Goal: Task Accomplishment & Management: Manage account settings

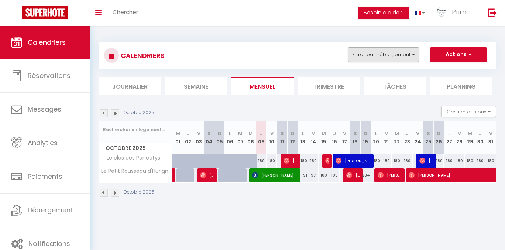
click at [415, 60] on button "Filtrer par hébergement" at bounding box center [383, 54] width 71 height 15
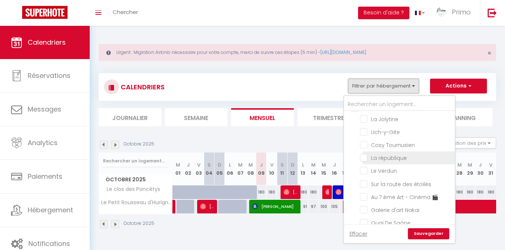
scroll to position [120, 0]
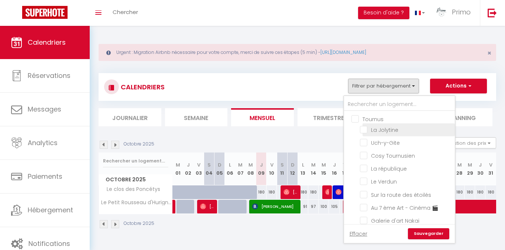
click at [391, 133] on input "La Jolytine" at bounding box center [406, 129] width 92 height 7
checkbox input "true"
checkbox input "false"
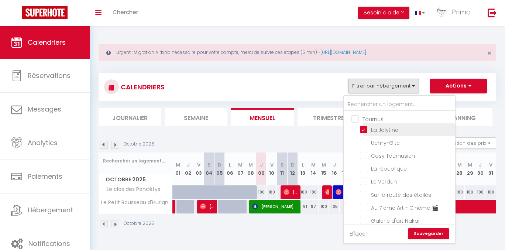
checkbox input "false"
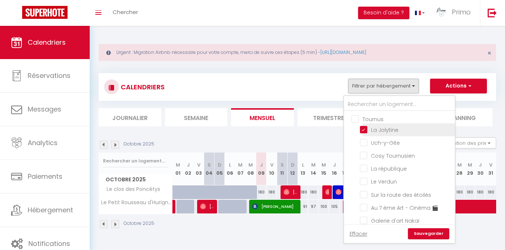
checkbox input "false"
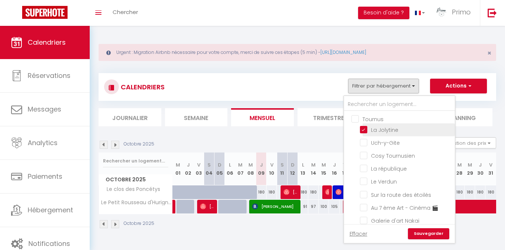
checkbox input "false"
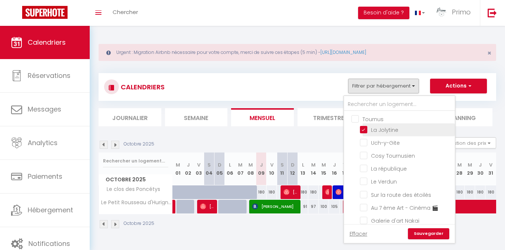
checkbox input "false"
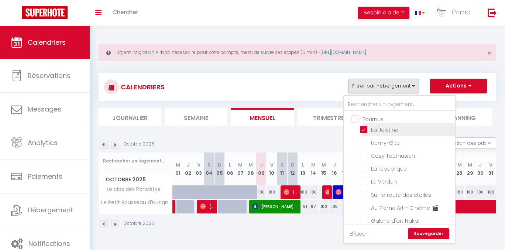
checkbox input "false"
click at [429, 231] on link "Sauvegarder" at bounding box center [428, 233] width 41 height 11
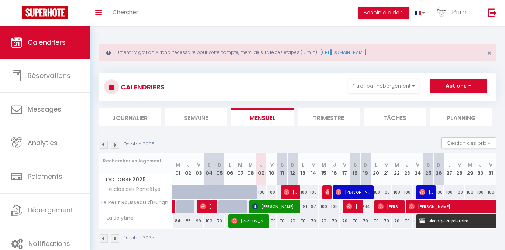
click at [117, 144] on img at bounding box center [115, 145] width 8 height 8
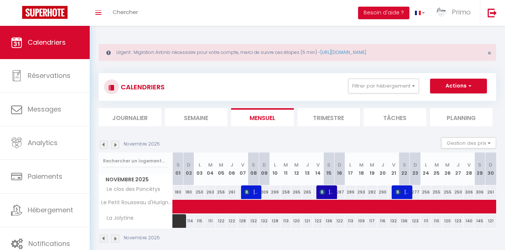
click at [117, 144] on img at bounding box center [115, 145] width 8 height 8
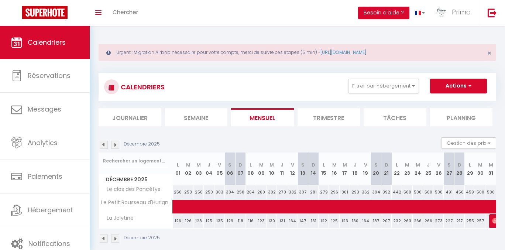
click at [480, 193] on div "500" at bounding box center [480, 192] width 10 height 14
type input "500"
select select "1"
type input "[DATE]"
type input "Mer 31 Décembre 2025"
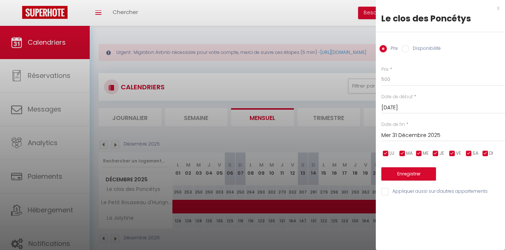
click at [415, 48] on label "Disponibilité" at bounding box center [425, 49] width 32 height 8
click at [409, 48] on input "Disponibilité" at bounding box center [405, 48] width 7 height 7
radio input "true"
radio input "false"
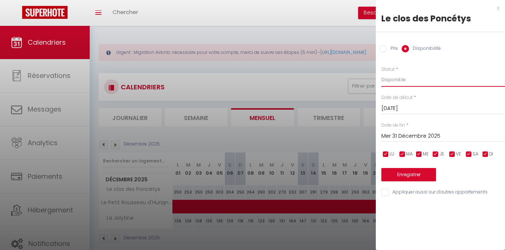
select select "0"
click at [419, 135] on input "Mer 31 Décembre 2025" at bounding box center [443, 136] width 124 height 10
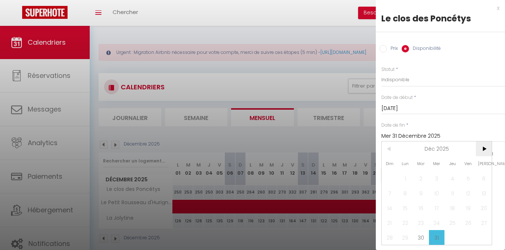
click at [484, 148] on span ">" at bounding box center [484, 148] width 16 height 15
click at [470, 178] on span "2" at bounding box center [468, 178] width 16 height 15
type input "Ven 02 Janvier 2026"
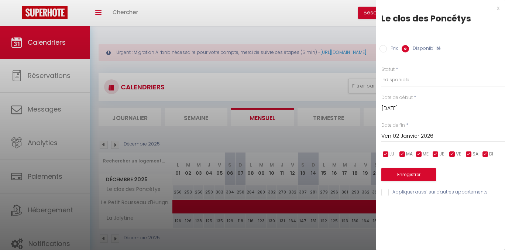
click at [416, 174] on button "Enregistrer" at bounding box center [408, 174] width 55 height 13
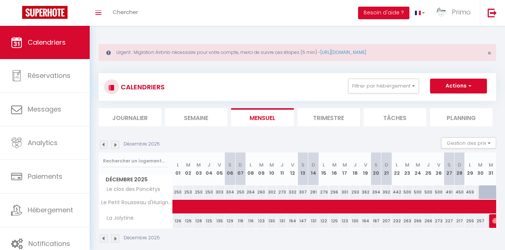
click at [113, 145] on img at bounding box center [115, 145] width 8 height 8
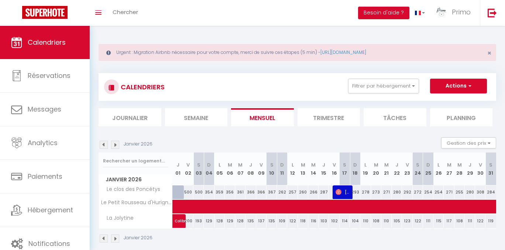
click at [188, 193] on div "500" at bounding box center [188, 192] width 10 height 14
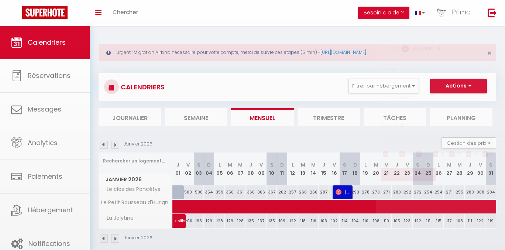
select select "1"
type input "Ven 02 Janvier 2026"
type input "[DATE]"
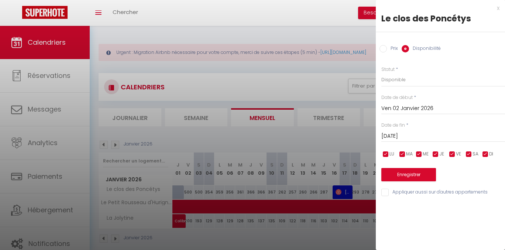
click at [234, 189] on div at bounding box center [252, 125] width 505 height 250
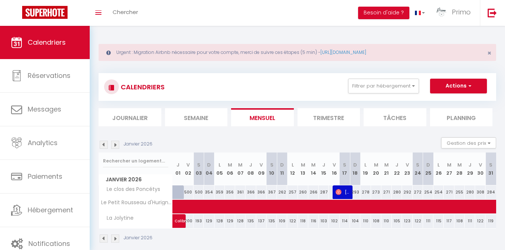
click at [185, 193] on div "500" at bounding box center [188, 192] width 10 height 14
select select "1"
type input "Ven 02 Janvier 2026"
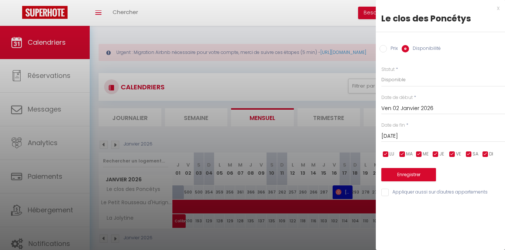
click at [415, 133] on input "[DATE]" at bounding box center [443, 136] width 124 height 10
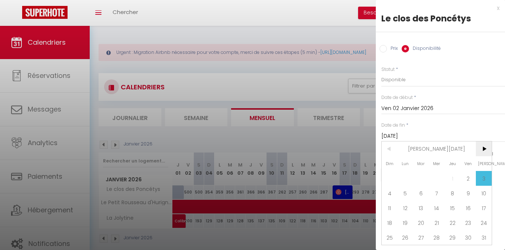
click at [478, 151] on span ">" at bounding box center [484, 148] width 16 height 15
click at [478, 150] on span ">" at bounding box center [484, 148] width 16 height 15
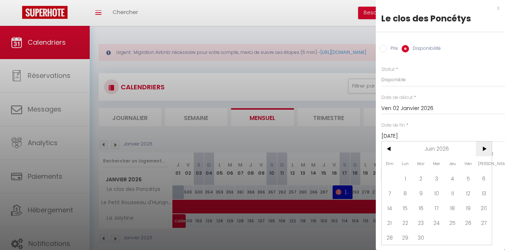
click at [478, 150] on span ">" at bounding box center [484, 148] width 16 height 15
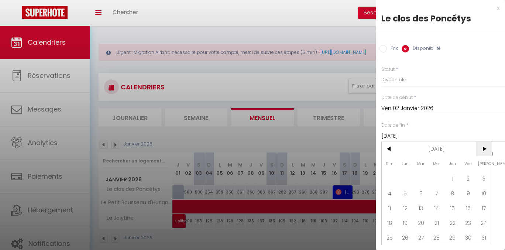
click at [478, 150] on span ">" at bounding box center [484, 148] width 16 height 15
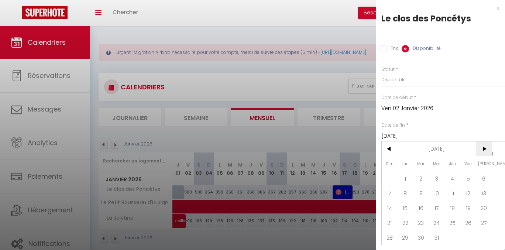
click at [478, 150] on span ">" at bounding box center [484, 148] width 16 height 15
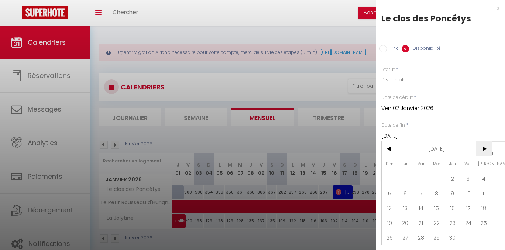
click at [479, 150] on span ">" at bounding box center [484, 148] width 16 height 15
click at [486, 191] on span "9" at bounding box center [484, 193] width 16 height 15
type input "[DATE]"
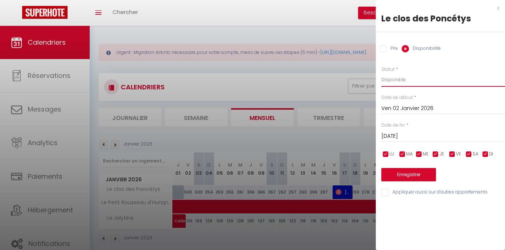
select select "0"
click at [424, 175] on button "Enregistrer" at bounding box center [408, 174] width 55 height 13
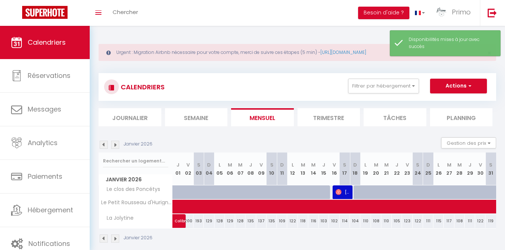
click at [113, 145] on img at bounding box center [115, 145] width 8 height 8
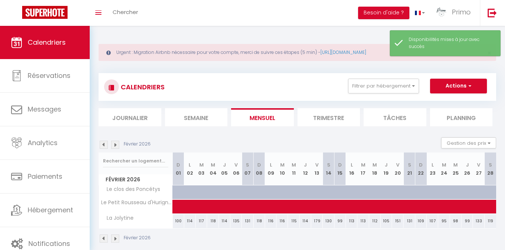
click at [113, 145] on img at bounding box center [115, 145] width 8 height 8
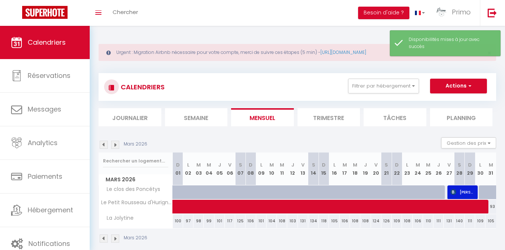
click at [114, 145] on img at bounding box center [115, 145] width 8 height 8
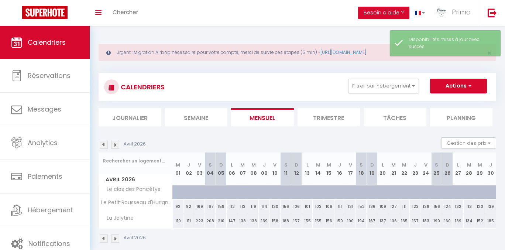
click at [102, 143] on img at bounding box center [104, 145] width 8 height 8
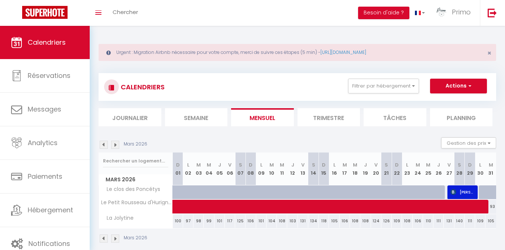
click at [102, 143] on img at bounding box center [104, 145] width 8 height 8
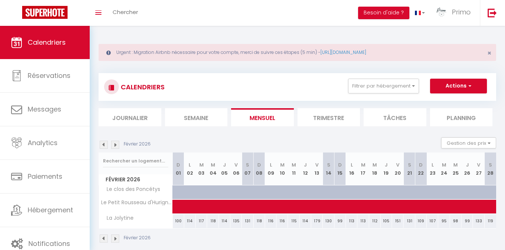
click at [104, 144] on img at bounding box center [104, 145] width 8 height 8
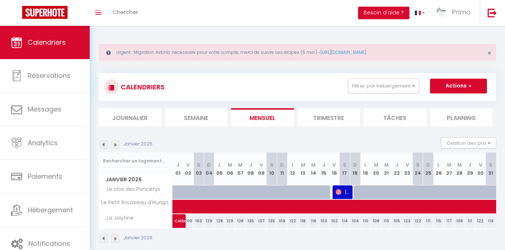
click at [117, 145] on img at bounding box center [115, 145] width 8 height 8
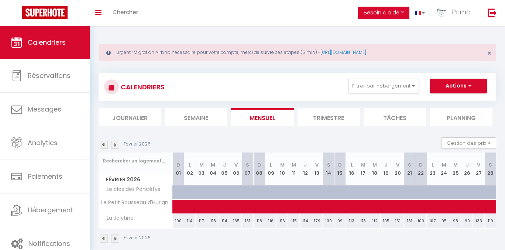
click at [117, 145] on img at bounding box center [115, 145] width 8 height 8
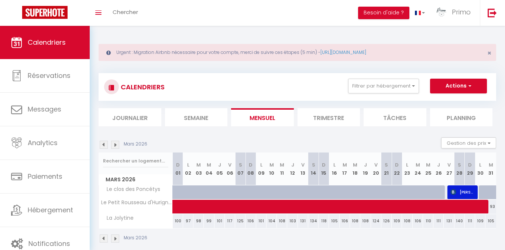
click at [117, 145] on img at bounding box center [115, 145] width 8 height 8
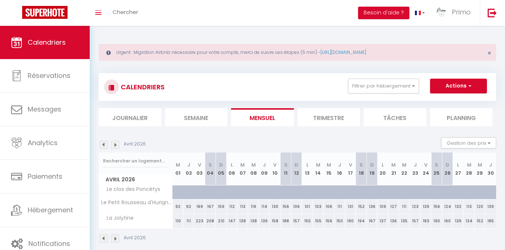
click at [117, 145] on img at bounding box center [115, 145] width 8 height 8
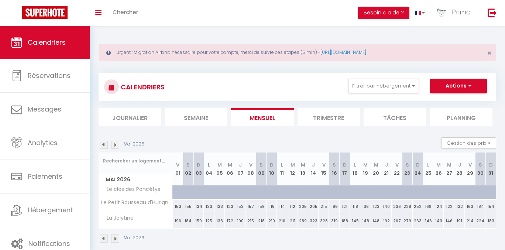
click at [117, 145] on img at bounding box center [115, 145] width 8 height 8
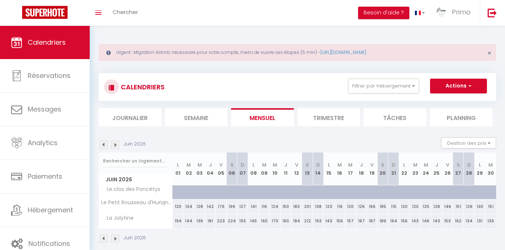
click at [117, 145] on img at bounding box center [115, 145] width 8 height 8
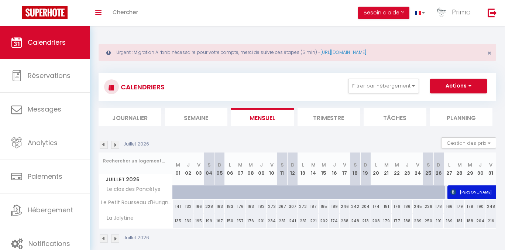
click at [117, 145] on img at bounding box center [115, 145] width 8 height 8
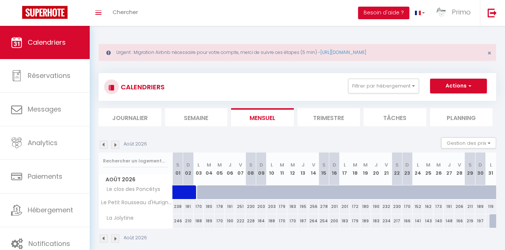
click at [117, 145] on img at bounding box center [115, 145] width 8 height 8
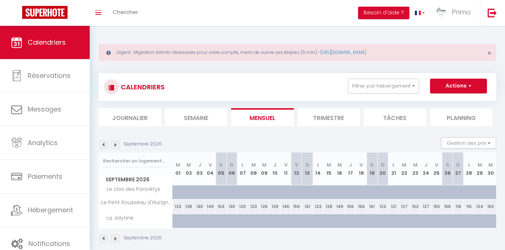
click at [102, 144] on img at bounding box center [104, 145] width 8 height 8
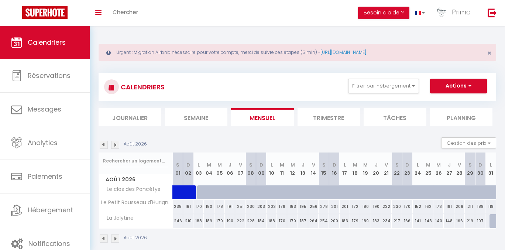
click at [104, 144] on img at bounding box center [104, 145] width 8 height 8
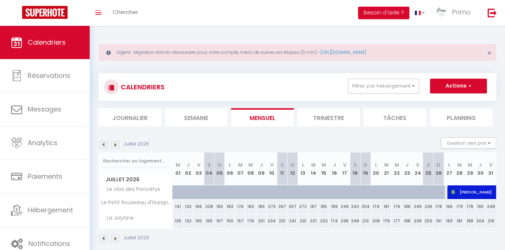
click at [118, 145] on img at bounding box center [115, 145] width 8 height 8
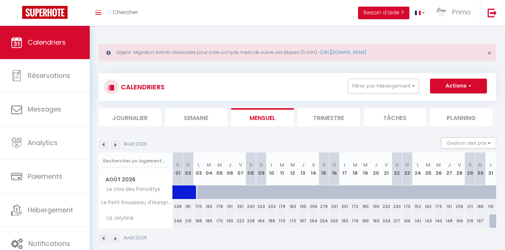
click at [115, 144] on img at bounding box center [115, 145] width 8 height 8
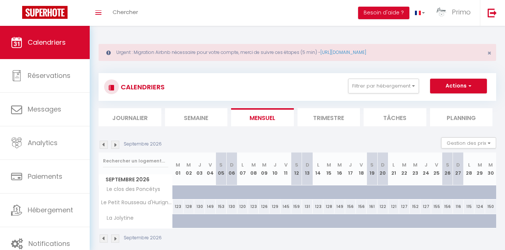
click at [115, 144] on img at bounding box center [115, 145] width 8 height 8
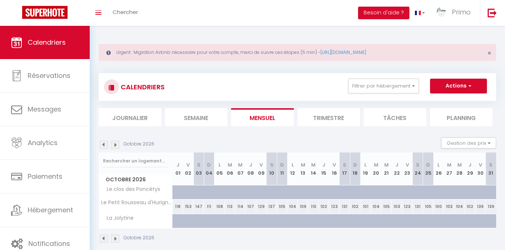
click at [115, 144] on img at bounding box center [115, 145] width 8 height 8
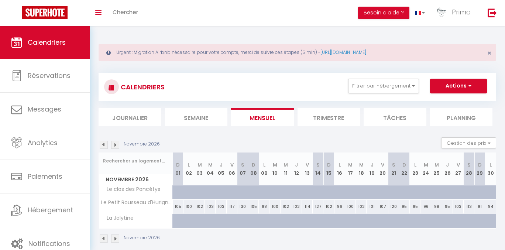
click at [115, 144] on img at bounding box center [115, 145] width 8 height 8
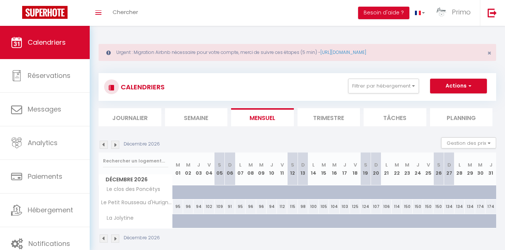
click at [115, 144] on img at bounding box center [115, 145] width 8 height 8
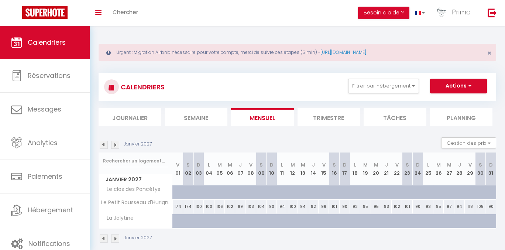
click at [115, 144] on img at bounding box center [115, 145] width 8 height 8
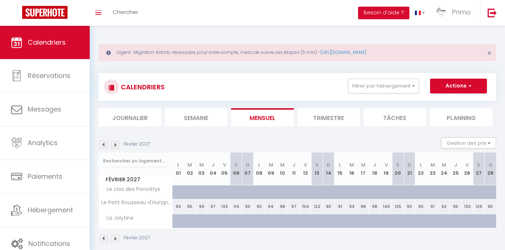
click at [115, 144] on img at bounding box center [115, 145] width 8 height 8
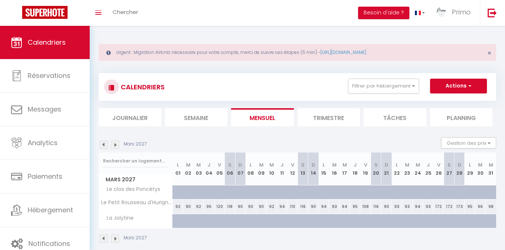
click at [104, 145] on img at bounding box center [104, 145] width 8 height 8
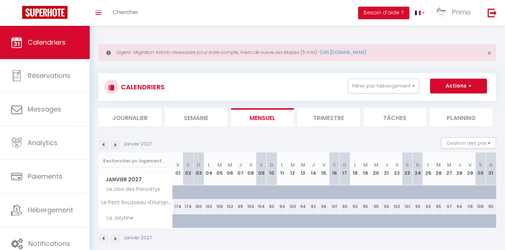
click at [104, 145] on img at bounding box center [104, 145] width 8 height 8
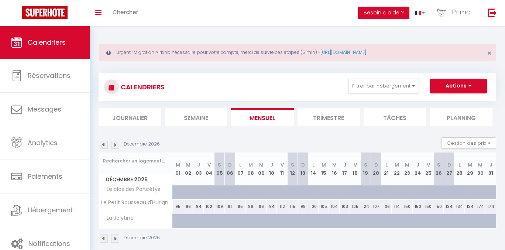
click at [105, 145] on img at bounding box center [104, 145] width 8 height 8
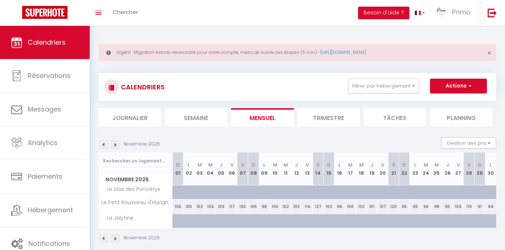
click at [105, 145] on img at bounding box center [104, 145] width 8 height 8
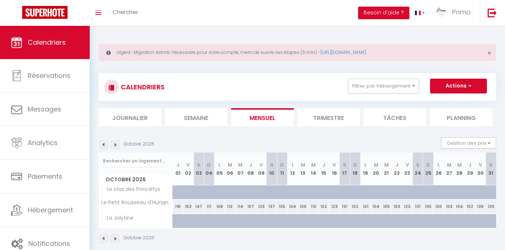
click at [105, 145] on img at bounding box center [104, 145] width 8 height 8
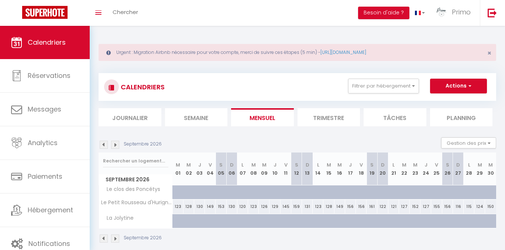
click at [105, 145] on img at bounding box center [104, 145] width 8 height 8
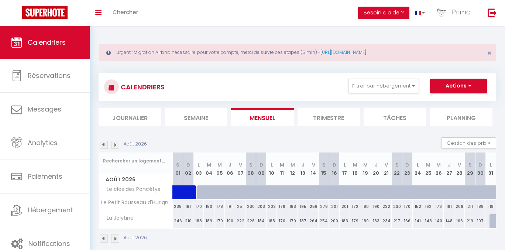
click at [106, 145] on img at bounding box center [104, 145] width 8 height 8
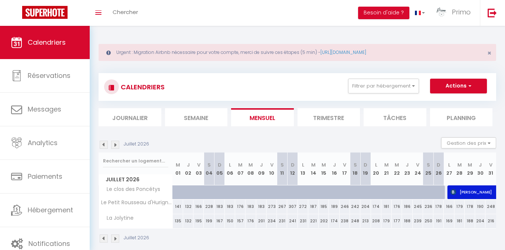
click at [106, 145] on img at bounding box center [104, 145] width 8 height 8
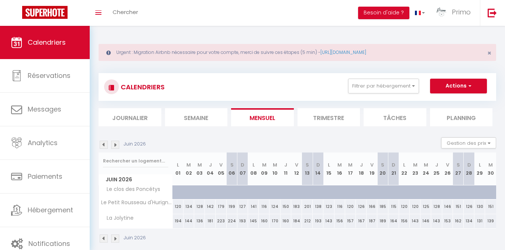
click at [106, 145] on img at bounding box center [104, 145] width 8 height 8
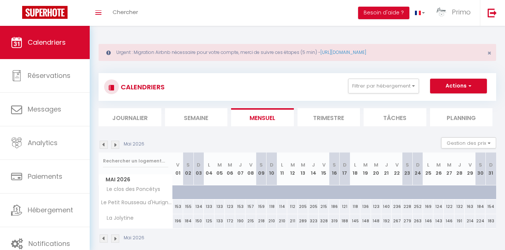
click at [106, 145] on img at bounding box center [104, 145] width 8 height 8
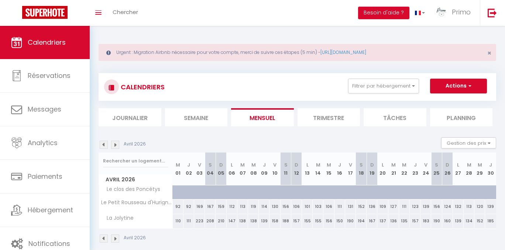
click at [103, 145] on img at bounding box center [104, 145] width 8 height 8
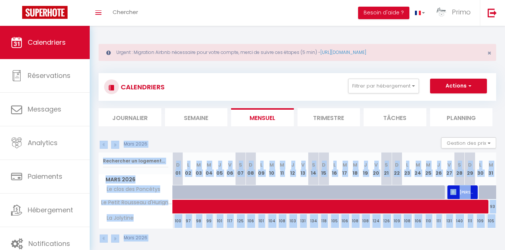
click at [104, 144] on img at bounding box center [104, 145] width 8 height 8
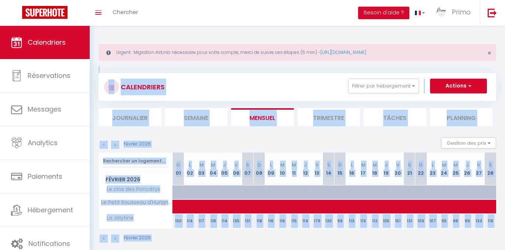
click at [106, 145] on img at bounding box center [104, 145] width 8 height 8
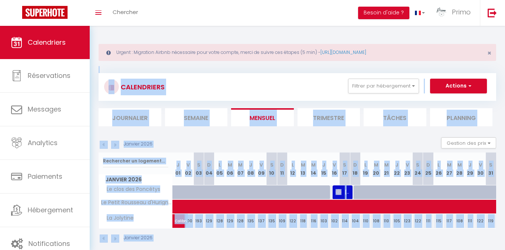
click at [106, 146] on img at bounding box center [104, 145] width 8 height 8
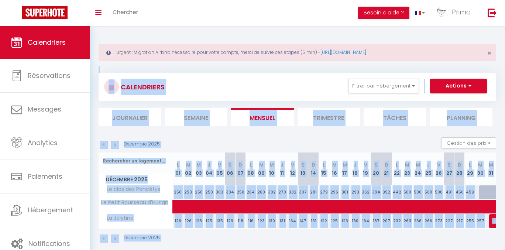
click at [483, 191] on div at bounding box center [484, 192] width 10 height 14
select select "1"
type input "[DATE]"
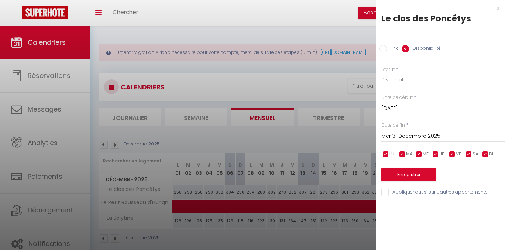
click at [420, 137] on input "Mer 31 Décembre 2025" at bounding box center [443, 136] width 124 height 10
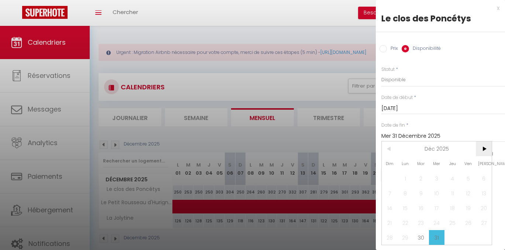
click at [479, 149] on span ">" at bounding box center [484, 148] width 16 height 15
click at [478, 149] on span ">" at bounding box center [484, 148] width 16 height 15
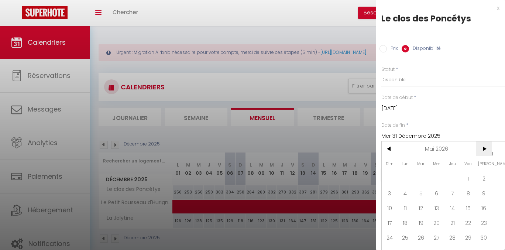
click at [478, 149] on span ">" at bounding box center [484, 148] width 16 height 15
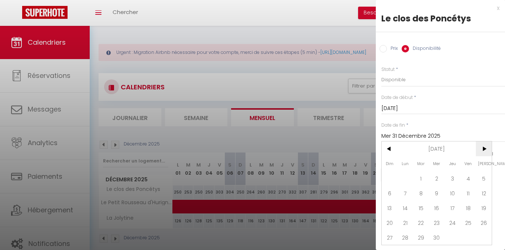
click at [478, 149] on span ">" at bounding box center [484, 148] width 16 height 15
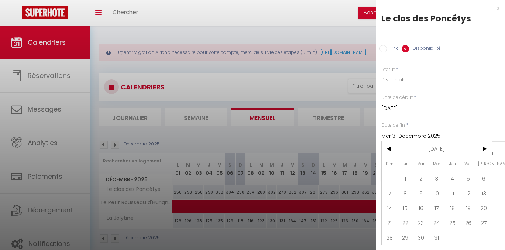
click at [438, 236] on span "31" at bounding box center [437, 237] width 16 height 15
type input "[DATE]"
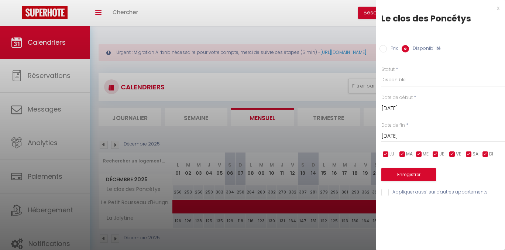
click at [412, 172] on button "Enregistrer" at bounding box center [408, 174] width 55 height 13
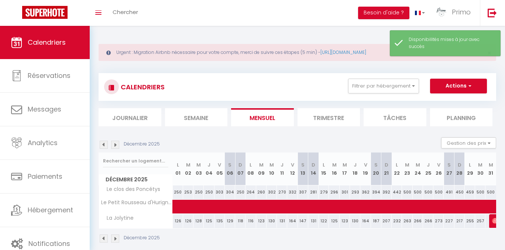
click at [480, 221] on div "257" at bounding box center [480, 221] width 10 height 14
select select "1"
type input "[DATE]"
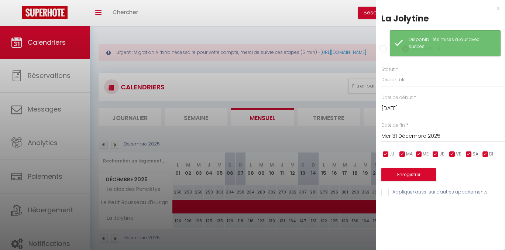
click at [416, 136] on input "Mer 31 Décembre 2025" at bounding box center [443, 136] width 124 height 10
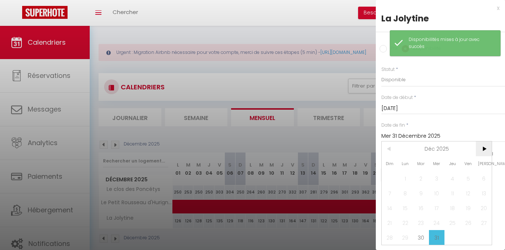
click at [488, 145] on span ">" at bounding box center [484, 148] width 16 height 15
click at [487, 146] on span ">" at bounding box center [484, 148] width 16 height 15
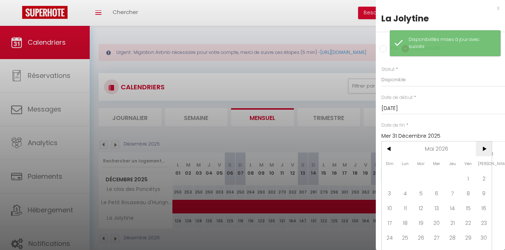
click at [487, 146] on span ">" at bounding box center [484, 148] width 16 height 15
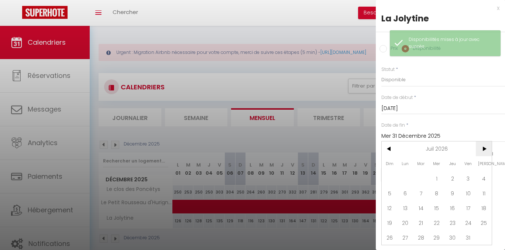
click at [487, 146] on span ">" at bounding box center [484, 148] width 16 height 15
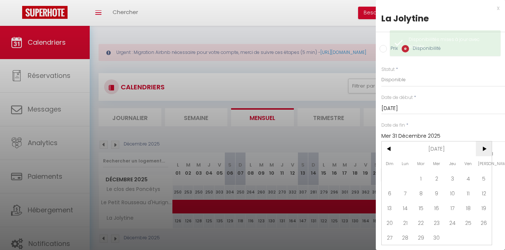
click at [486, 147] on span ">" at bounding box center [484, 148] width 16 height 15
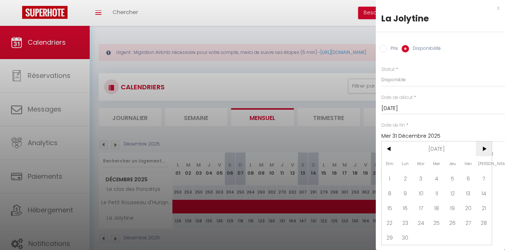
drag, startPoint x: 486, startPoint y: 147, endPoint x: 485, endPoint y: 154, distance: 7.5
click at [486, 147] on span ">" at bounding box center [484, 148] width 16 height 15
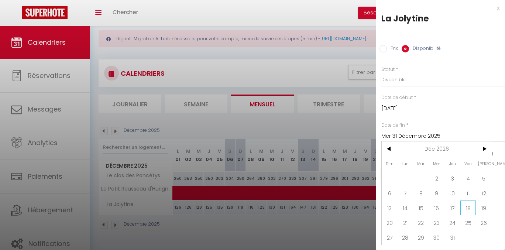
scroll to position [1, 0]
click at [453, 234] on span "31" at bounding box center [453, 237] width 16 height 15
type input "Jeu 31 Décembre 2026"
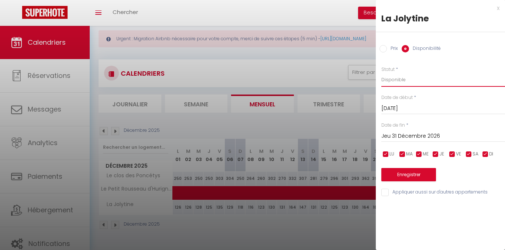
select select "0"
click at [408, 171] on button "Enregistrer" at bounding box center [408, 174] width 55 height 13
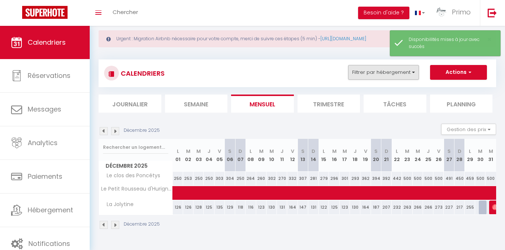
click at [391, 72] on button "Filtrer par hébergement" at bounding box center [383, 72] width 71 height 15
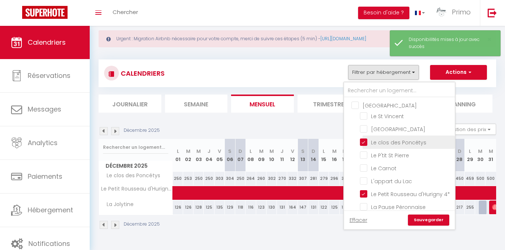
click at [374, 141] on input "Le clos des Poncétys" at bounding box center [406, 141] width 92 height 7
checkbox input "false"
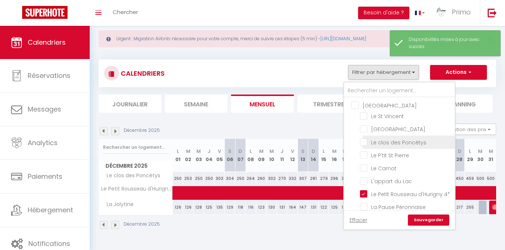
checkbox input "false"
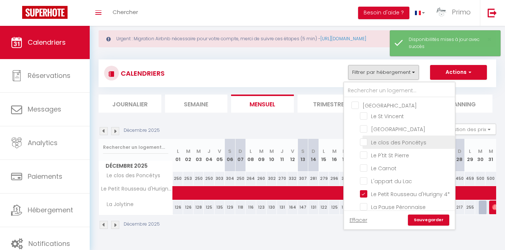
checkbox input "false"
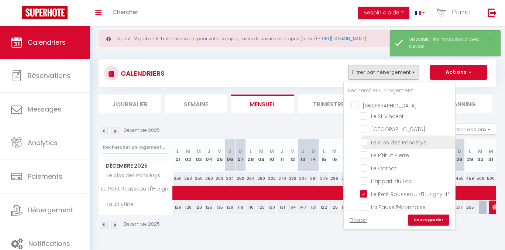
checkbox input "false"
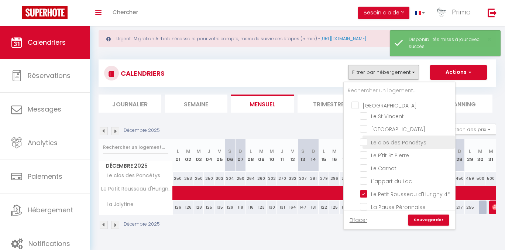
checkbox input "false"
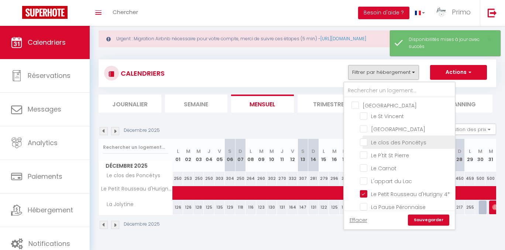
checkbox input "false"
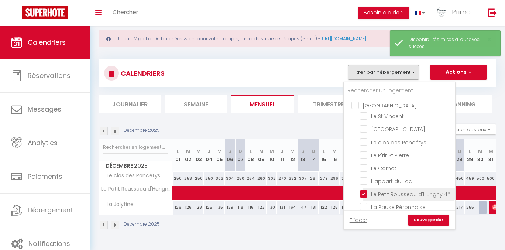
drag, startPoint x: 387, startPoint y: 196, endPoint x: 398, endPoint y: 202, distance: 12.9
click at [387, 196] on input "Le Petit Rousseau d'Hurigny 4*" at bounding box center [406, 193] width 92 height 7
checkbox input "false"
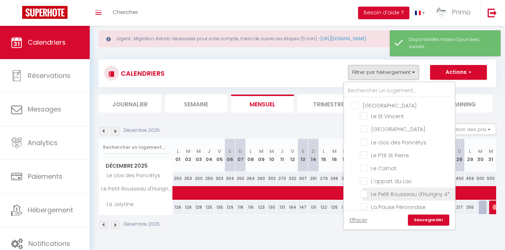
checkbox input "false"
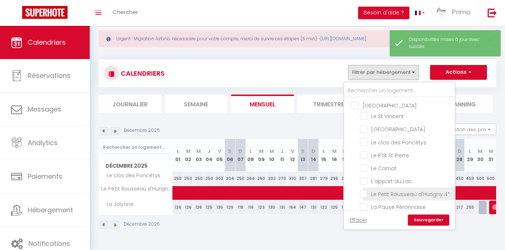
checkbox input "false"
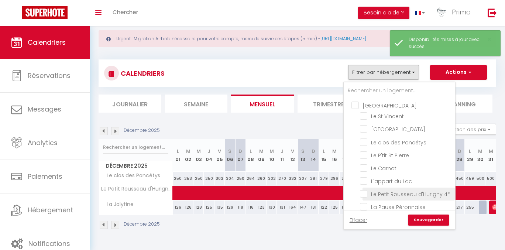
checkbox input "false"
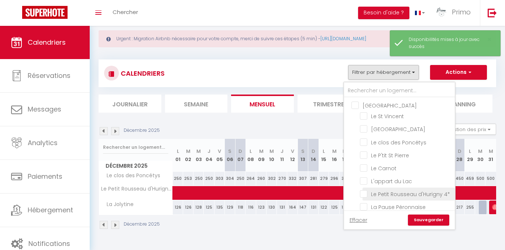
checkbox input "false"
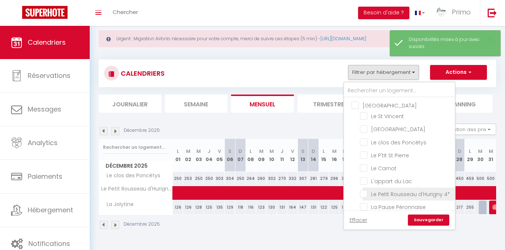
checkbox input "false"
click at [430, 224] on link "Sauvegarder" at bounding box center [428, 220] width 41 height 11
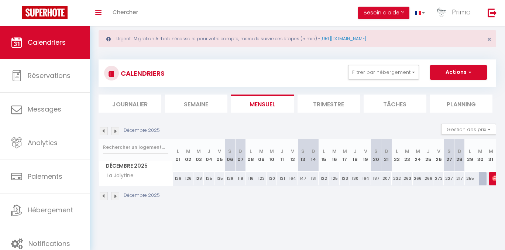
click at [113, 131] on img at bounding box center [115, 131] width 8 height 8
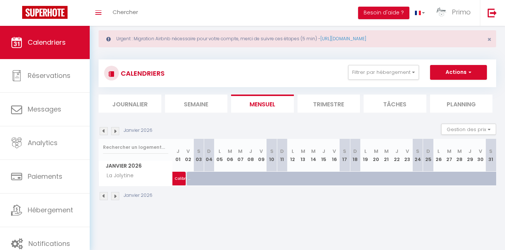
click at [114, 131] on img at bounding box center [115, 131] width 8 height 8
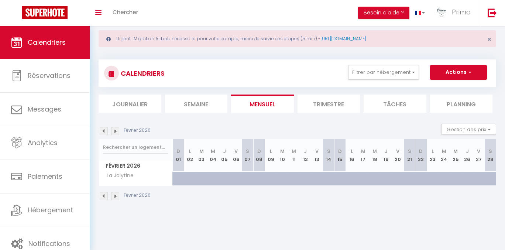
click at [114, 131] on img at bounding box center [115, 131] width 8 height 8
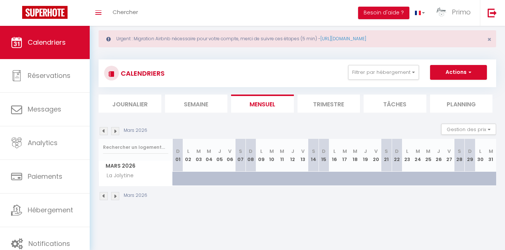
click at [114, 131] on img at bounding box center [115, 131] width 8 height 8
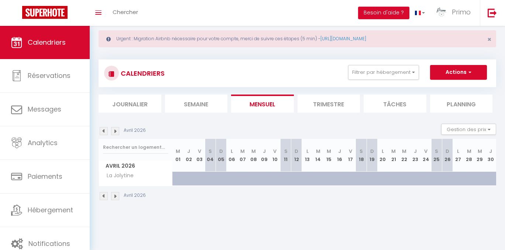
click at [114, 131] on img at bounding box center [115, 131] width 8 height 8
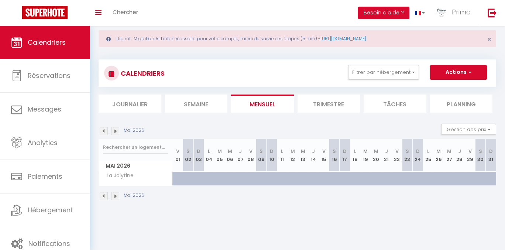
click at [114, 131] on img at bounding box center [115, 131] width 8 height 8
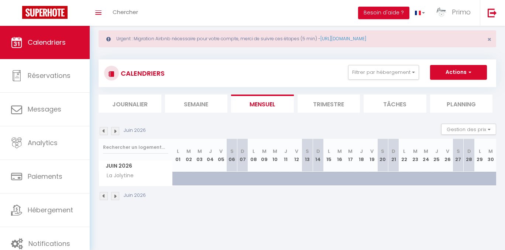
click at [114, 131] on img at bounding box center [115, 131] width 8 height 8
click at [113, 130] on img at bounding box center [115, 131] width 8 height 8
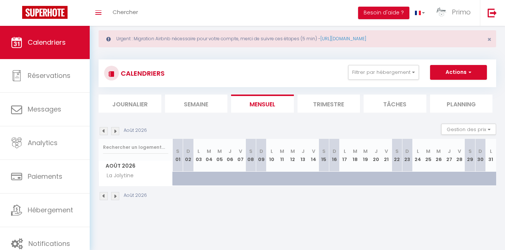
click at [115, 130] on img at bounding box center [115, 131] width 8 height 8
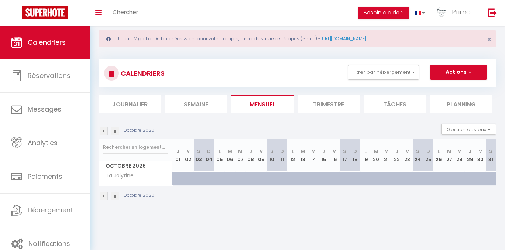
click at [104, 129] on img at bounding box center [104, 131] width 8 height 8
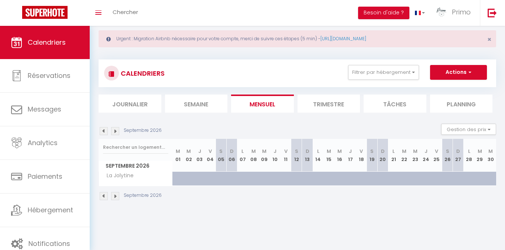
click at [104, 129] on img at bounding box center [104, 131] width 8 height 8
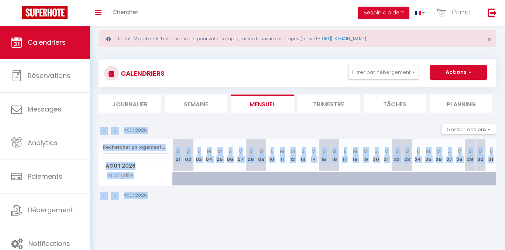
click at [104, 130] on img at bounding box center [104, 131] width 8 height 8
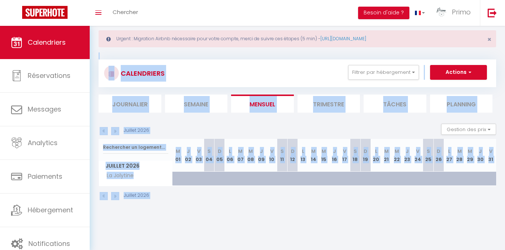
click at [104, 130] on img at bounding box center [104, 131] width 8 height 8
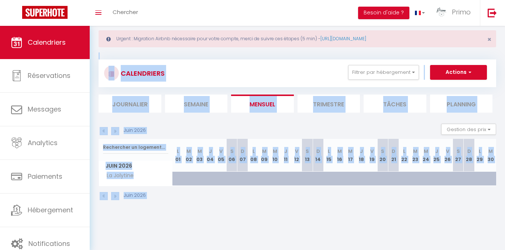
click at [104, 130] on img at bounding box center [104, 131] width 8 height 8
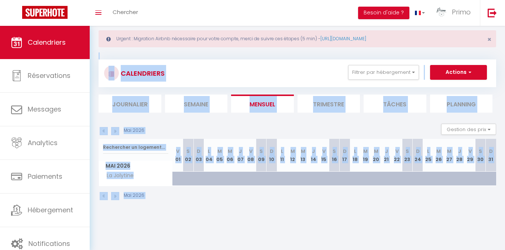
click at [104, 130] on img at bounding box center [104, 131] width 8 height 8
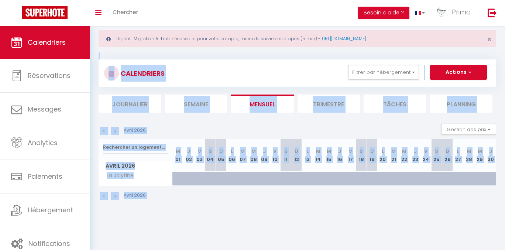
click at [104, 130] on img at bounding box center [104, 131] width 8 height 8
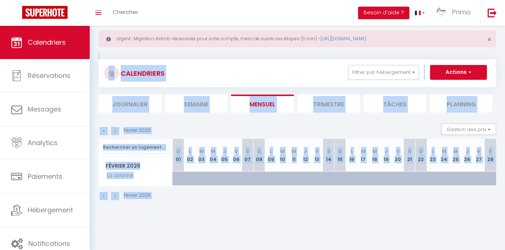
click at [104, 130] on img at bounding box center [104, 131] width 8 height 8
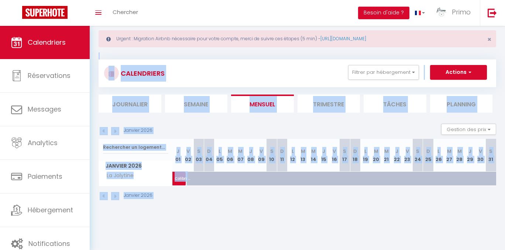
click at [104, 130] on img at bounding box center [104, 131] width 8 height 8
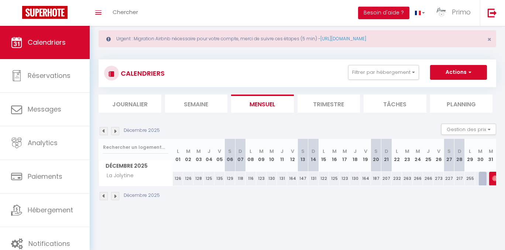
click at [397, 223] on body "🟢 Des questions ou besoin d'assistance pour la migration AirBnB? Prenez rdv >>>…" at bounding box center [252, 137] width 505 height 250
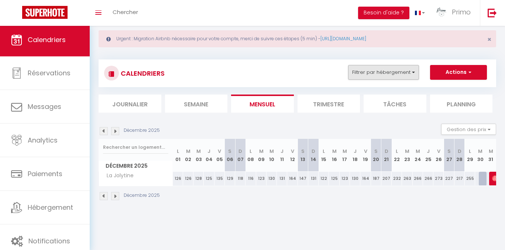
click at [411, 74] on button "Filtrer par hébergement" at bounding box center [383, 72] width 71 height 15
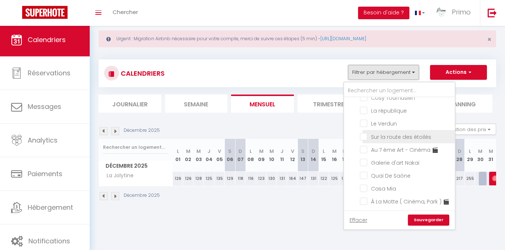
scroll to position [106, 0]
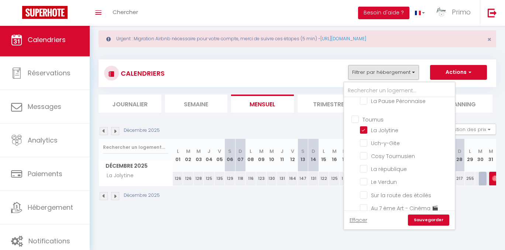
click at [388, 135] on li "La Jolytine" at bounding box center [409, 130] width 92 height 13
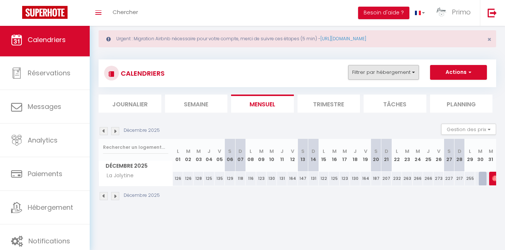
click at [387, 66] on button "Filtrer par hébergement" at bounding box center [383, 72] width 71 height 15
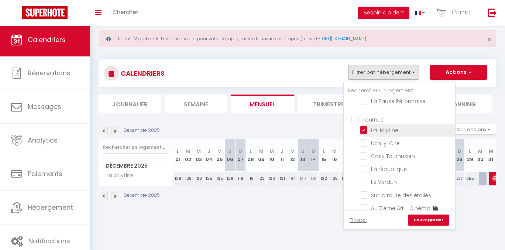
click at [383, 133] on input "La Jolytine" at bounding box center [406, 129] width 92 height 7
checkbox input "false"
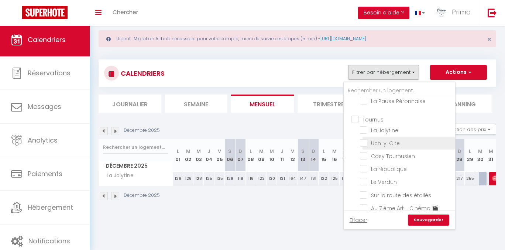
checkbox input "false"
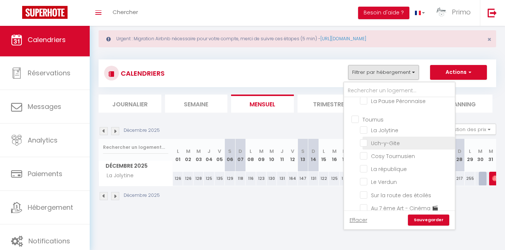
checkbox input "false"
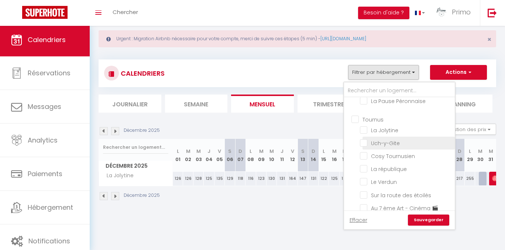
checkbox input "false"
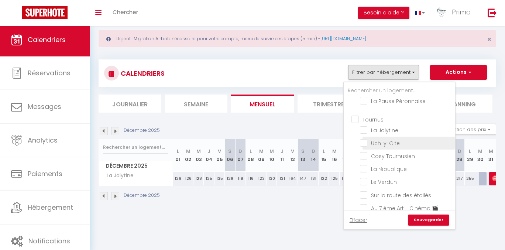
checkbox input "false"
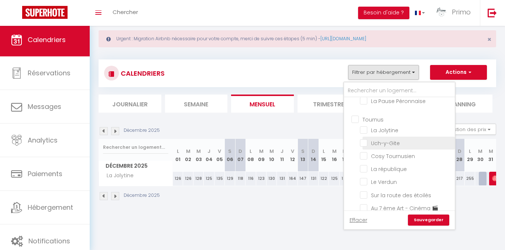
checkbox input "false"
click at [400, 162] on li "Cosy Tournusien" at bounding box center [409, 156] width 92 height 13
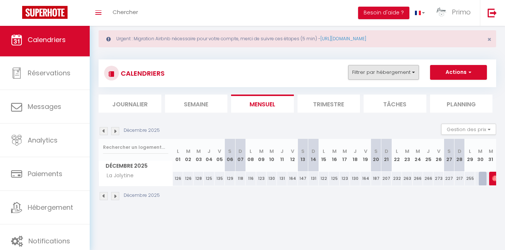
click at [390, 67] on button "Filtrer par hébergement" at bounding box center [383, 72] width 71 height 15
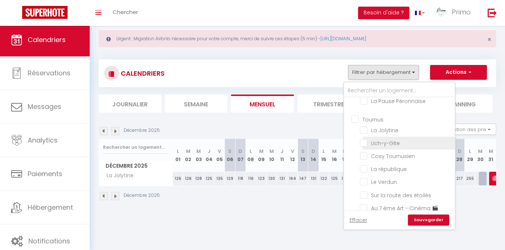
click at [384, 146] on input "Uch-y-Gite" at bounding box center [406, 142] width 92 height 7
checkbox input "true"
checkbox input "false"
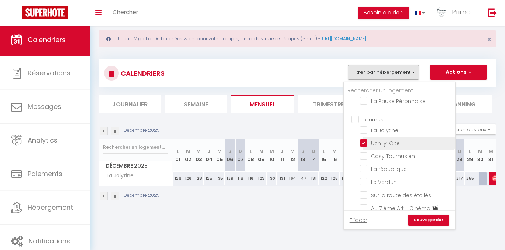
checkbox input "false"
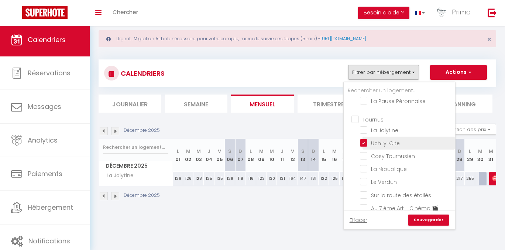
checkbox input "false"
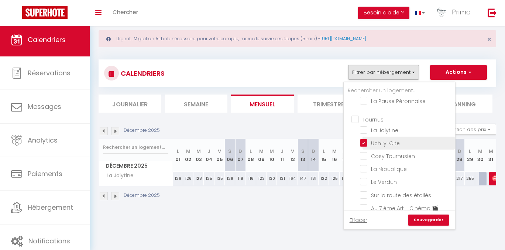
checkbox input "false"
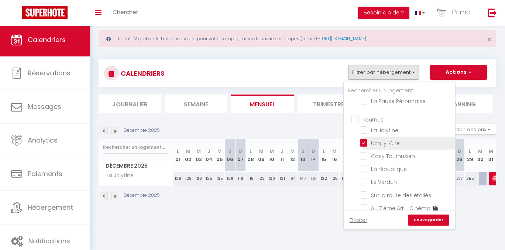
checkbox input "false"
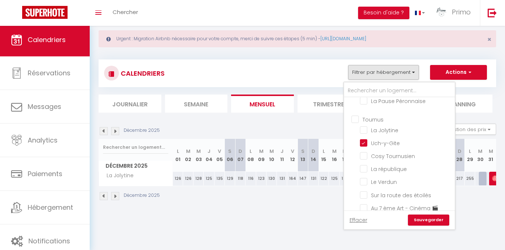
click at [438, 219] on link "Sauvegarder" at bounding box center [428, 220] width 41 height 11
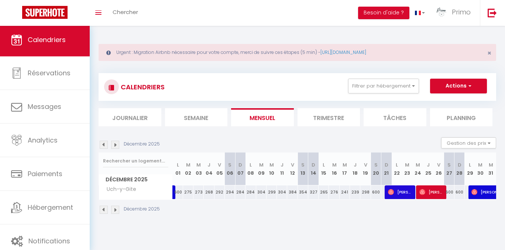
scroll to position [26, 0]
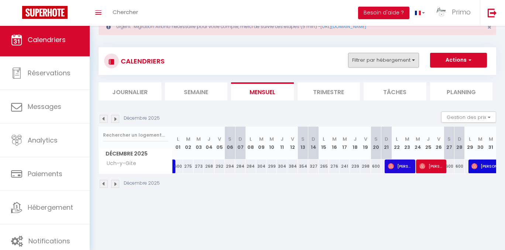
click at [398, 62] on button "Filtrer par hébergement" at bounding box center [383, 60] width 71 height 15
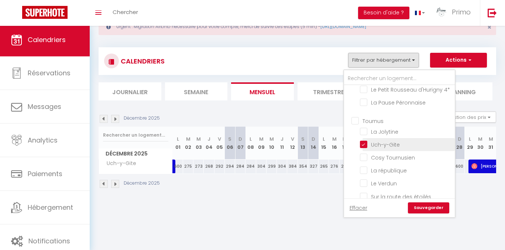
click at [388, 148] on input "Uch-y-Gite" at bounding box center [406, 143] width 92 height 7
checkbox input "false"
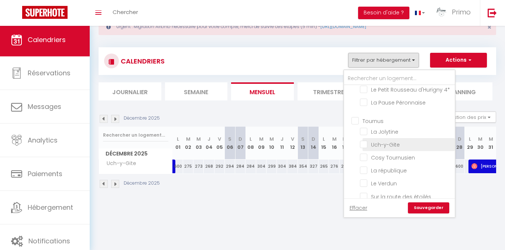
checkbox input "false"
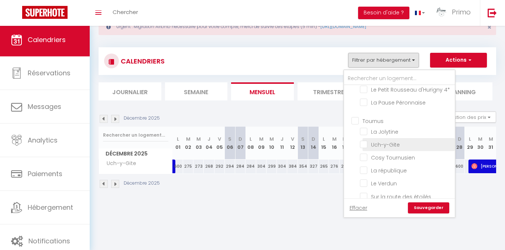
checkbox input "false"
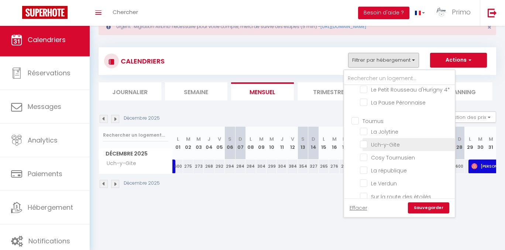
checkbox input "false"
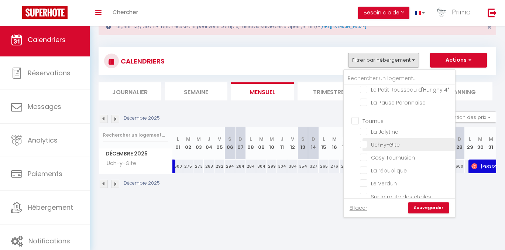
checkbox input "false"
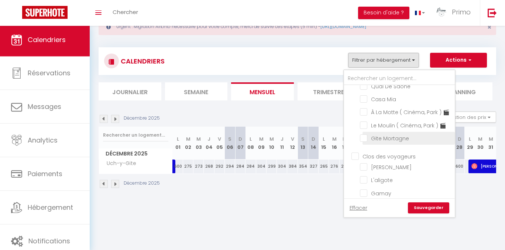
scroll to position [243, 0]
click at [394, 140] on input "Gite Mortagne" at bounding box center [406, 136] width 92 height 7
checkbox input "true"
checkbox input "false"
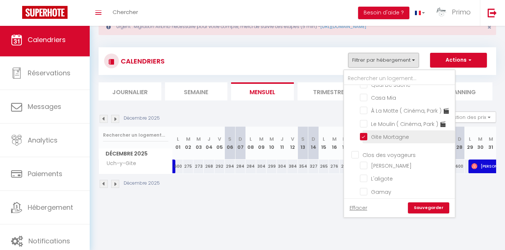
checkbox input "false"
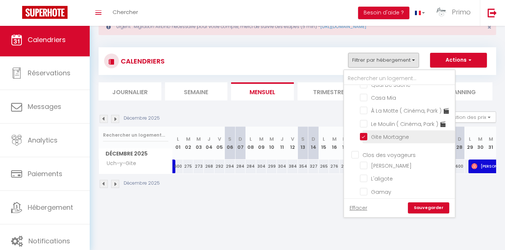
checkbox input "false"
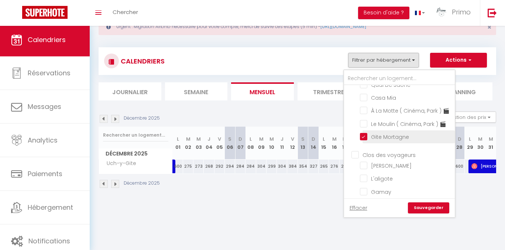
checkbox input "false"
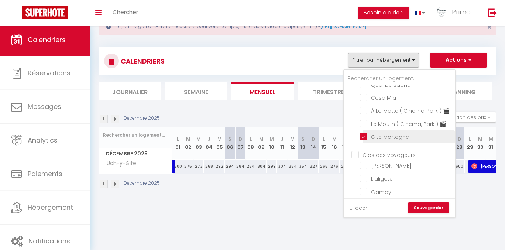
checkbox input "false"
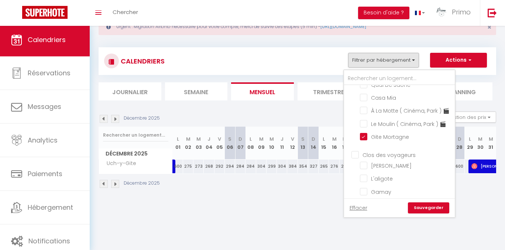
click at [433, 211] on link "Sauvegarder" at bounding box center [428, 207] width 41 height 11
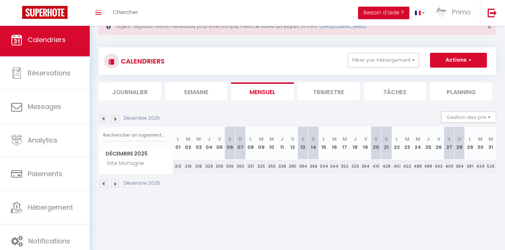
scroll to position [0, 0]
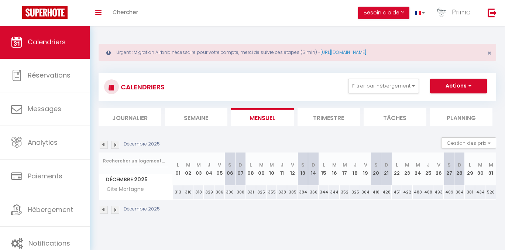
click at [60, 42] on span "Calendriers" at bounding box center [47, 41] width 38 height 9
